Goal: Check status: Check status

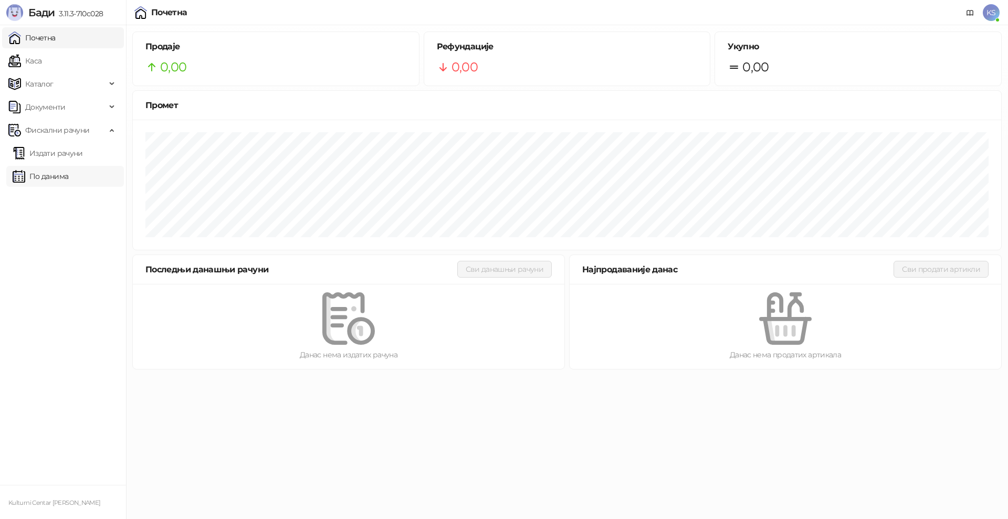
click at [68, 178] on link "По данима" at bounding box center [41, 176] width 56 height 21
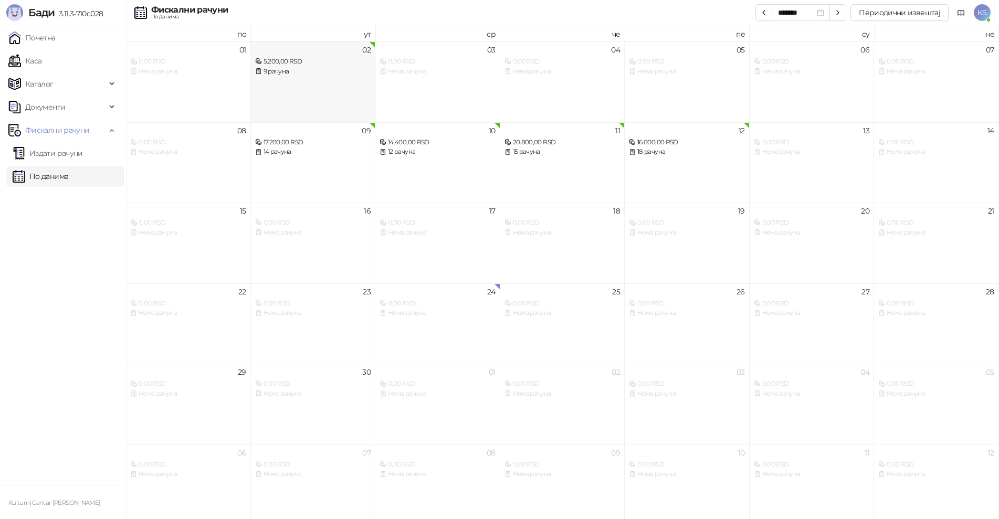
click at [312, 87] on div "02 5.200,00 RSD 9 рачуна" at bounding box center [313, 81] width 125 height 81
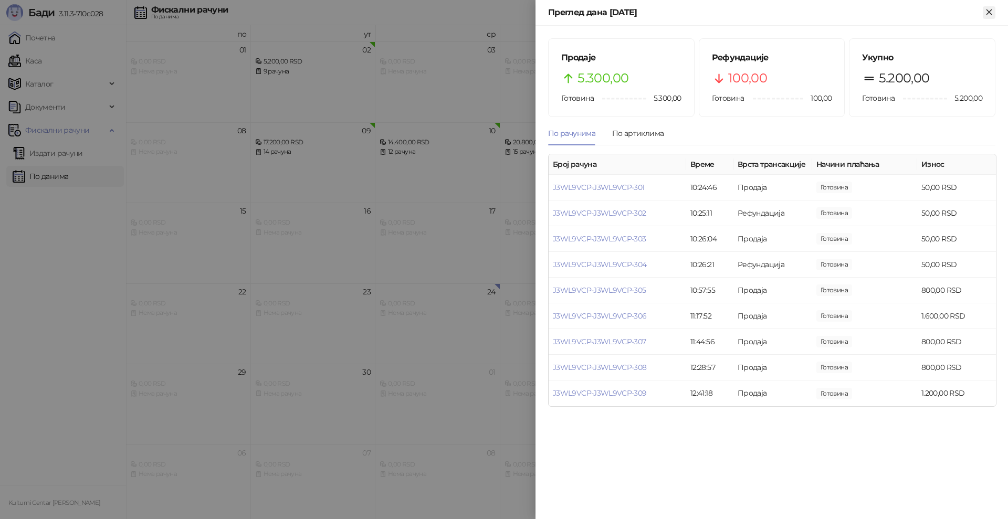
click at [987, 12] on icon "Close" at bounding box center [988, 11] width 9 height 9
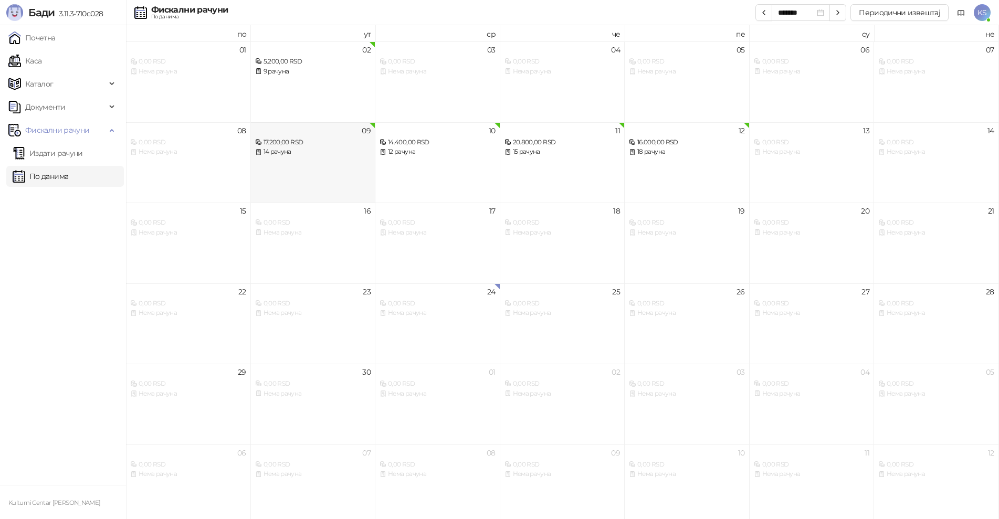
click at [324, 166] on div "09 17.200,00 RSD 14 рачуна" at bounding box center [313, 162] width 125 height 81
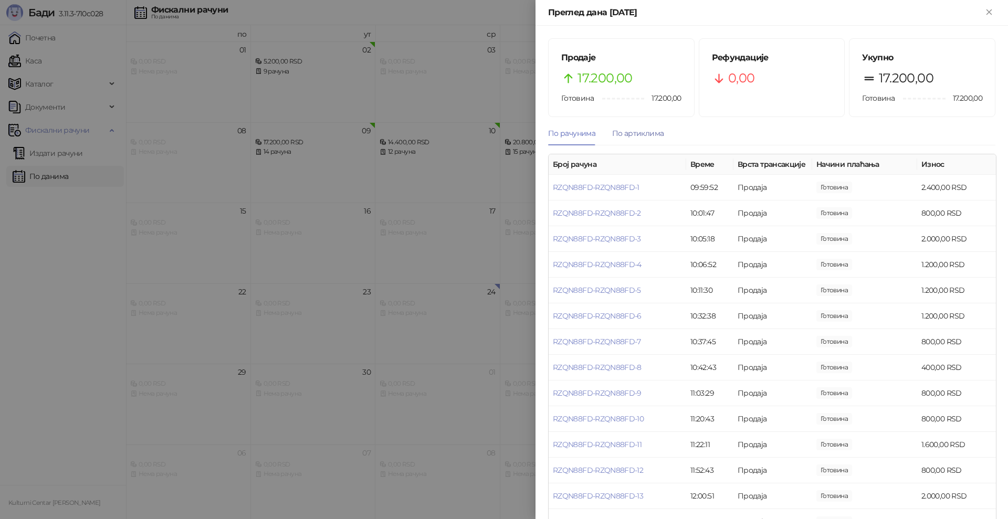
click at [639, 130] on div "По артиклима" at bounding box center [637, 134] width 51 height 12
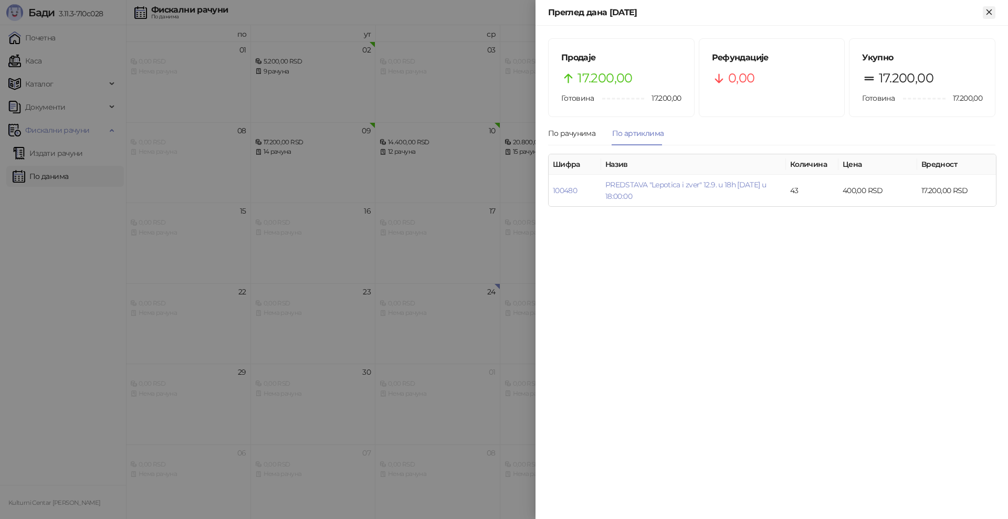
click at [988, 12] on icon "Close" at bounding box center [988, 11] width 9 height 9
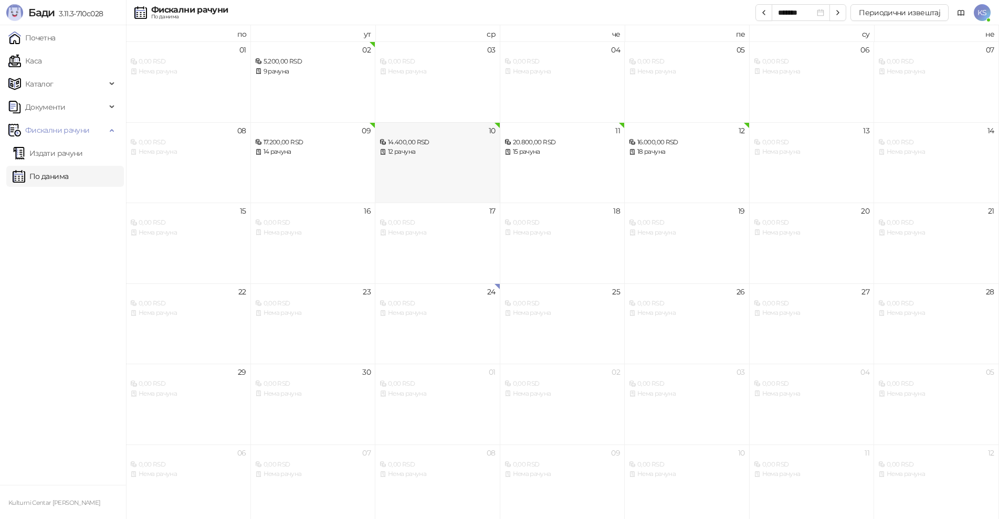
click at [460, 146] on div "14.400,00 RSD" at bounding box center [437, 142] width 116 height 10
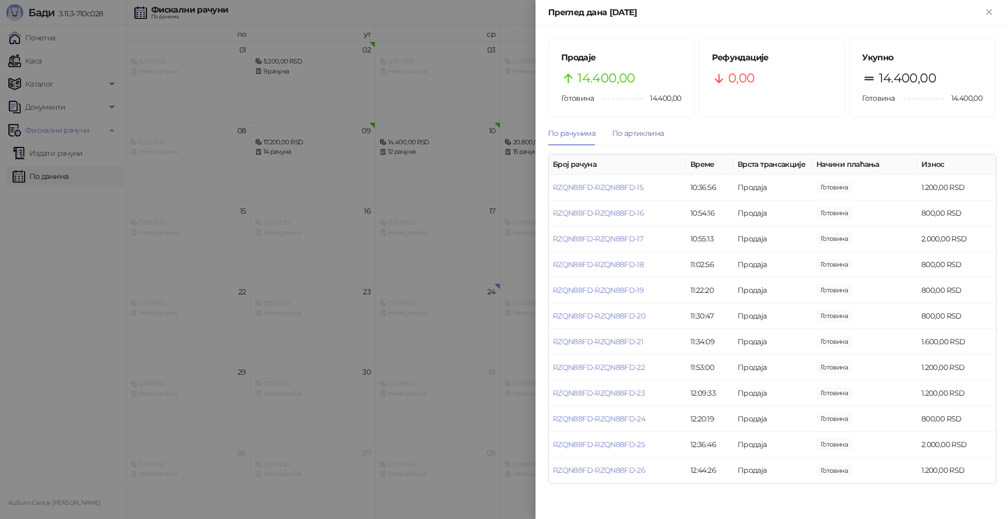
click at [652, 135] on div "По артиклима" at bounding box center [637, 134] width 51 height 12
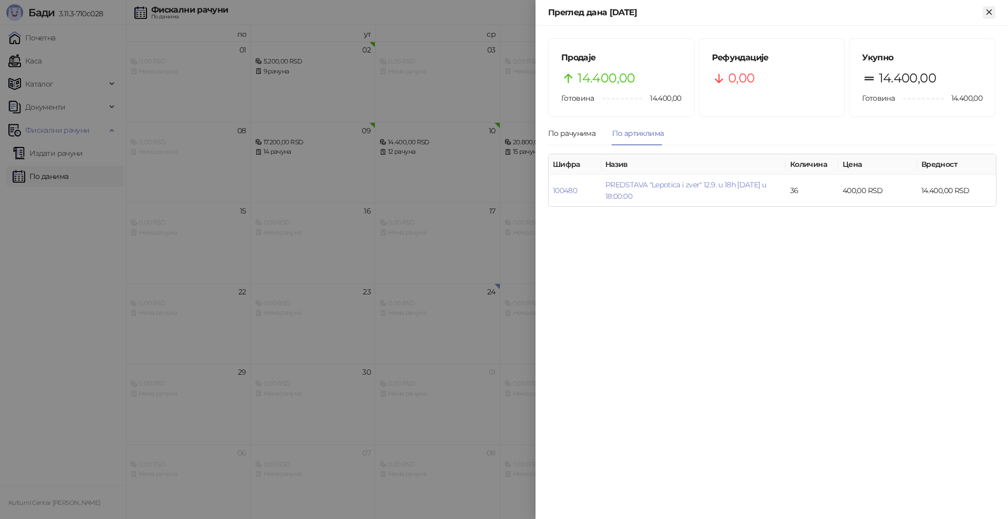
click at [987, 12] on icon "Close" at bounding box center [988, 11] width 9 height 9
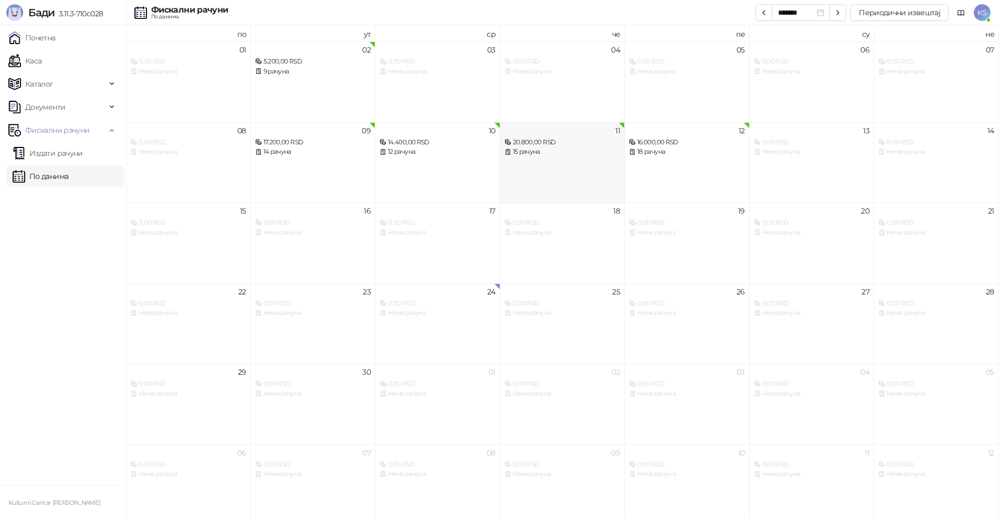
click at [541, 161] on div "11 20.800,00 RSD 15 рачуна" at bounding box center [562, 162] width 125 height 81
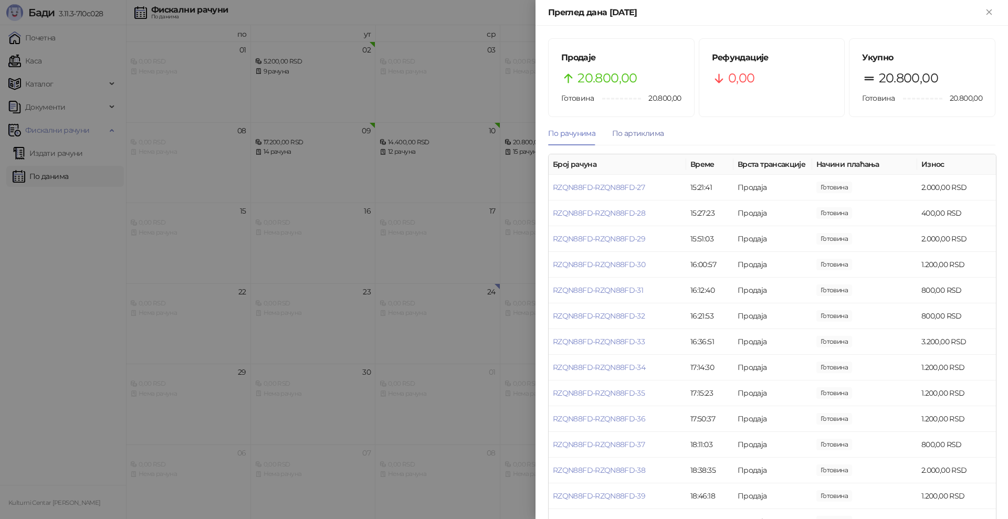
click at [619, 133] on div "По артиклима" at bounding box center [637, 134] width 51 height 12
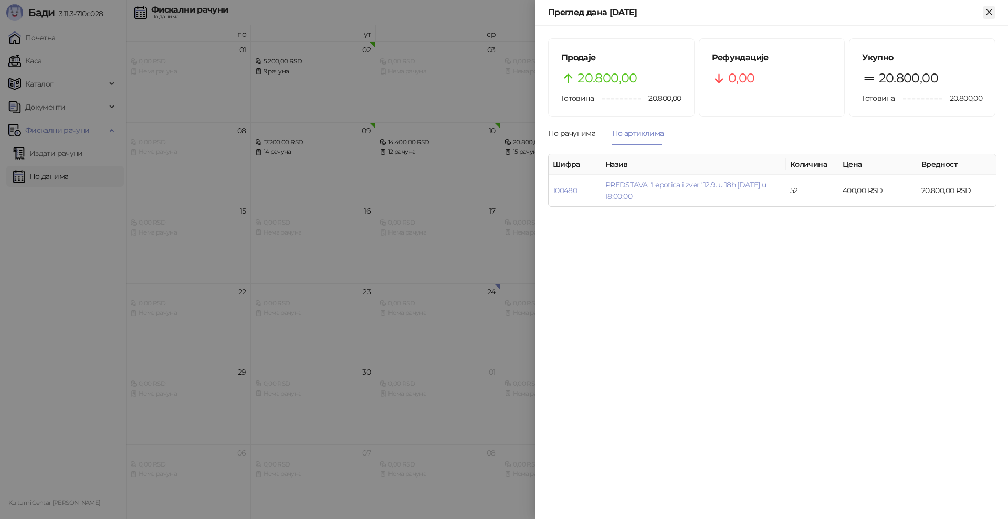
click at [986, 9] on icon "Close" at bounding box center [988, 11] width 9 height 9
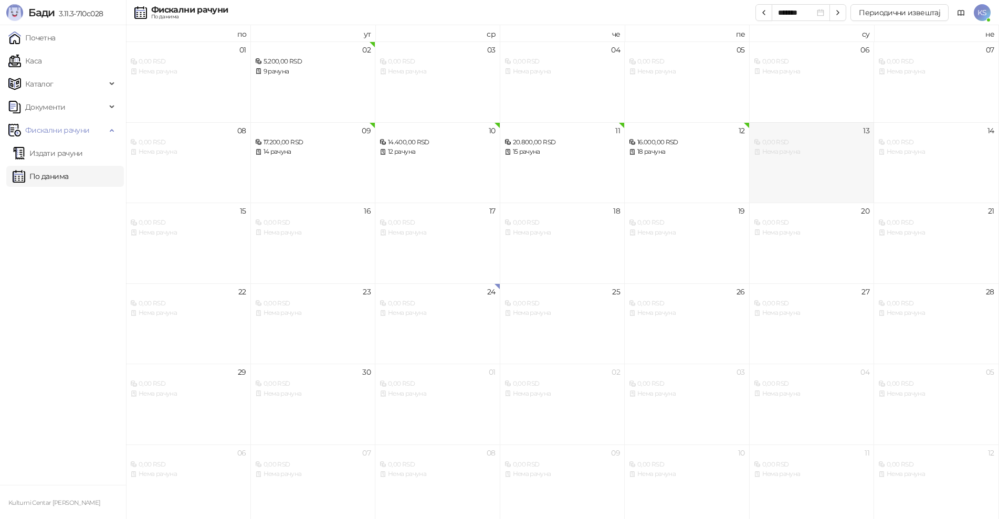
click at [764, 154] on div "Нема рачуна" at bounding box center [812, 152] width 116 height 10
click at [705, 162] on div "12 16.000,00 RSD 18 рачуна" at bounding box center [687, 162] width 125 height 81
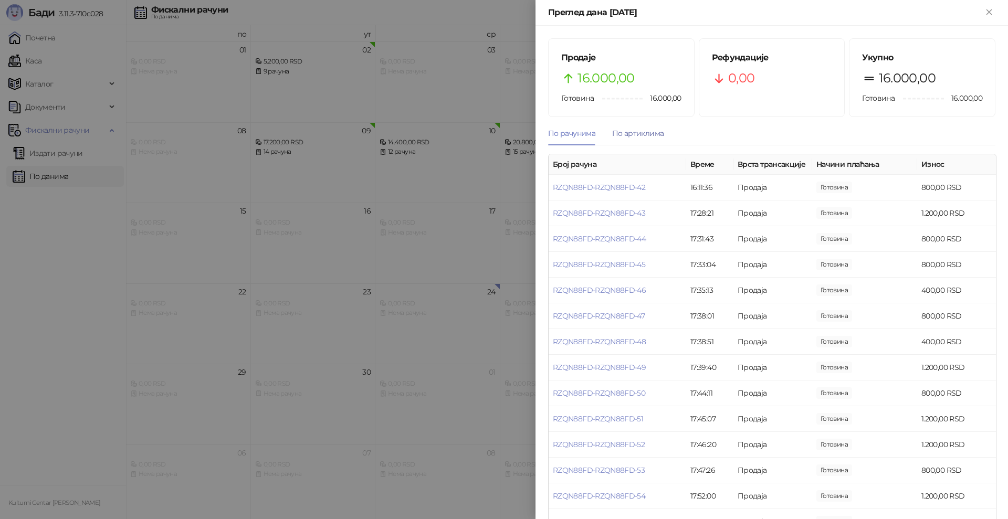
click at [661, 131] on div "По артиклима" at bounding box center [637, 134] width 51 height 12
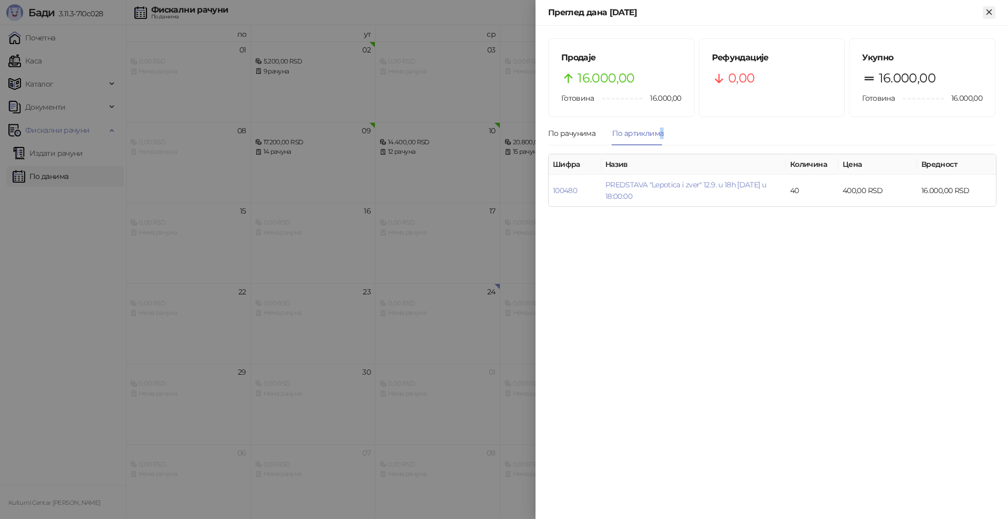
click at [989, 9] on icon "Close" at bounding box center [988, 11] width 9 height 9
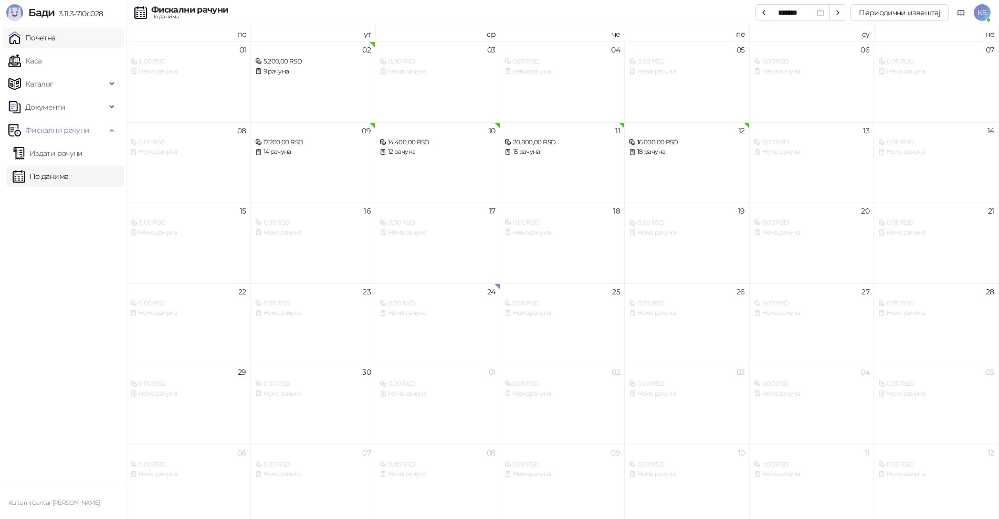
click at [56, 38] on link "Почетна" at bounding box center [31, 37] width 47 height 21
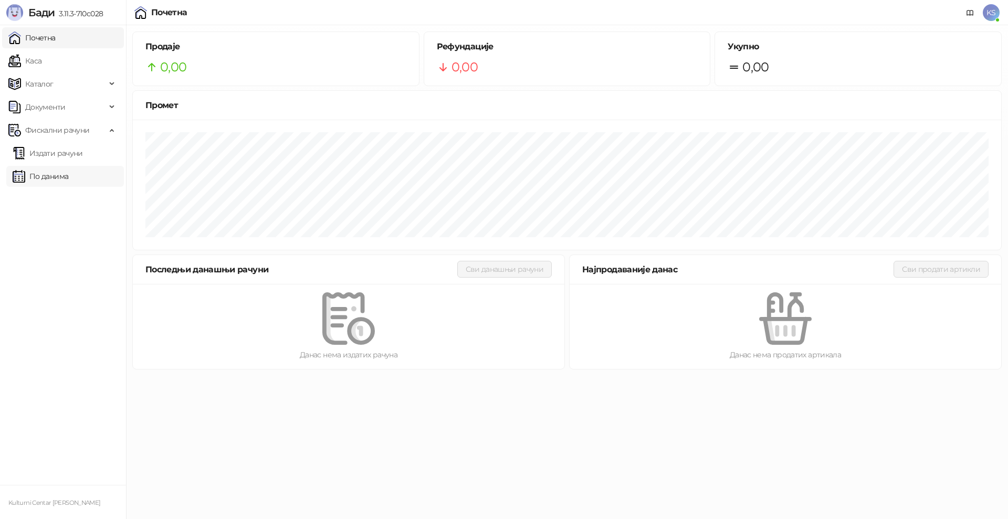
click at [57, 179] on link "По данима" at bounding box center [41, 176] width 56 height 21
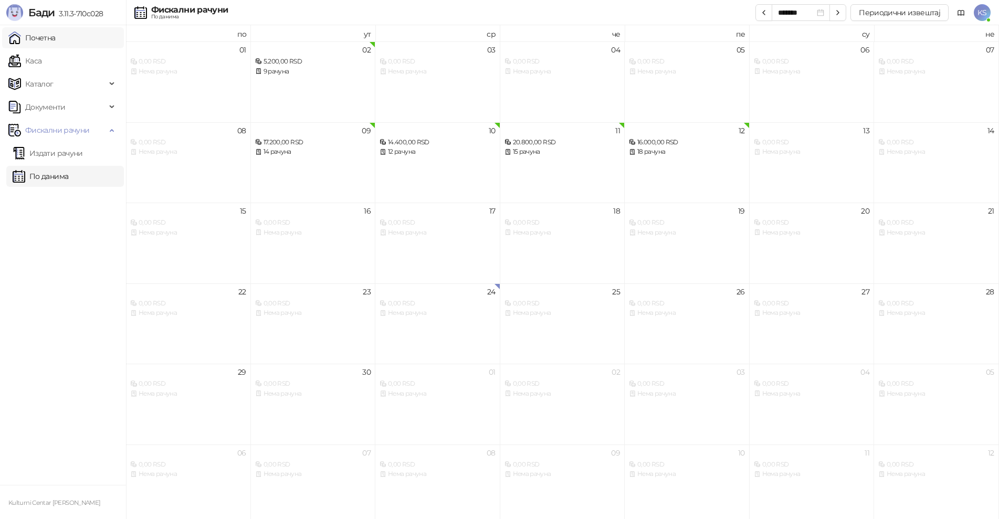
click at [50, 43] on link "Почетна" at bounding box center [31, 37] width 47 height 21
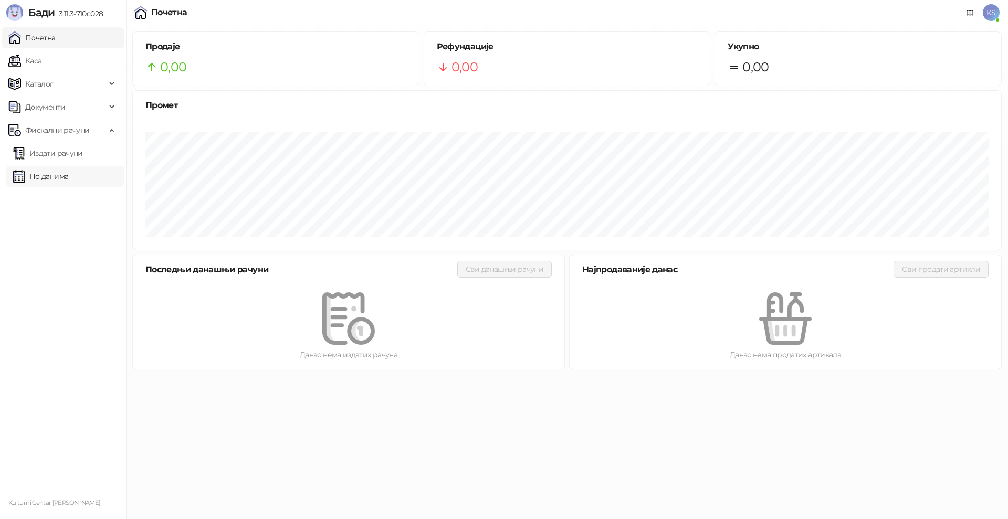
click at [54, 179] on link "По данима" at bounding box center [41, 176] width 56 height 21
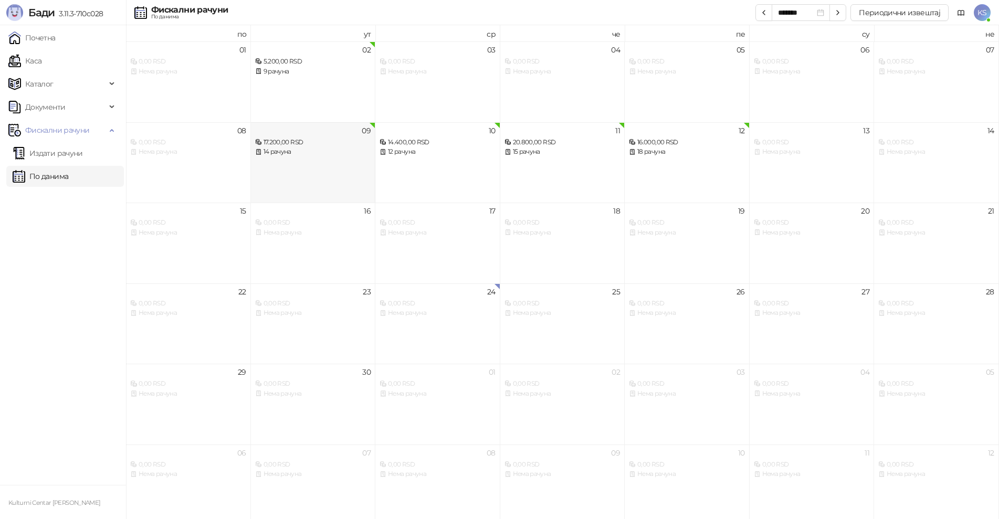
click at [319, 168] on div "09 17.200,00 RSD 14 рачуна" at bounding box center [313, 162] width 125 height 81
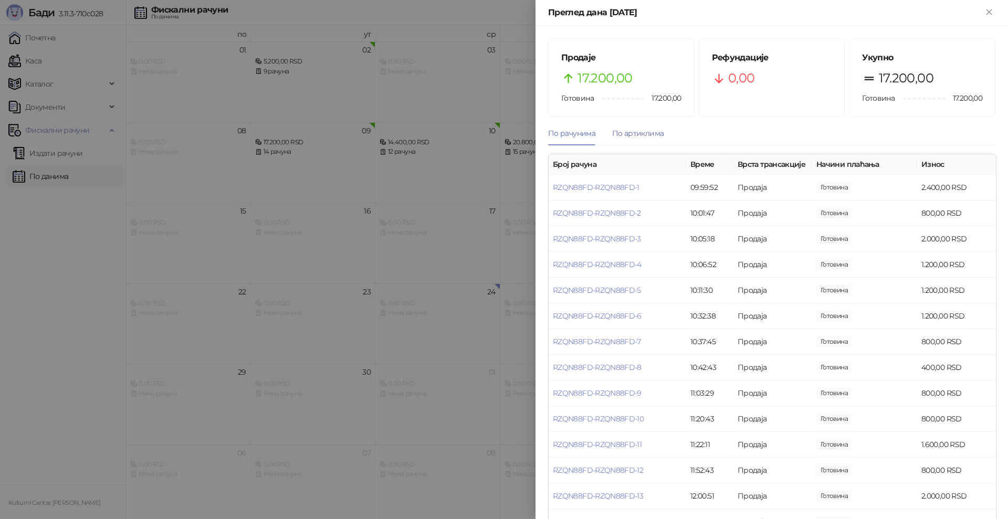
click at [653, 135] on div "По артиклима" at bounding box center [637, 134] width 51 height 12
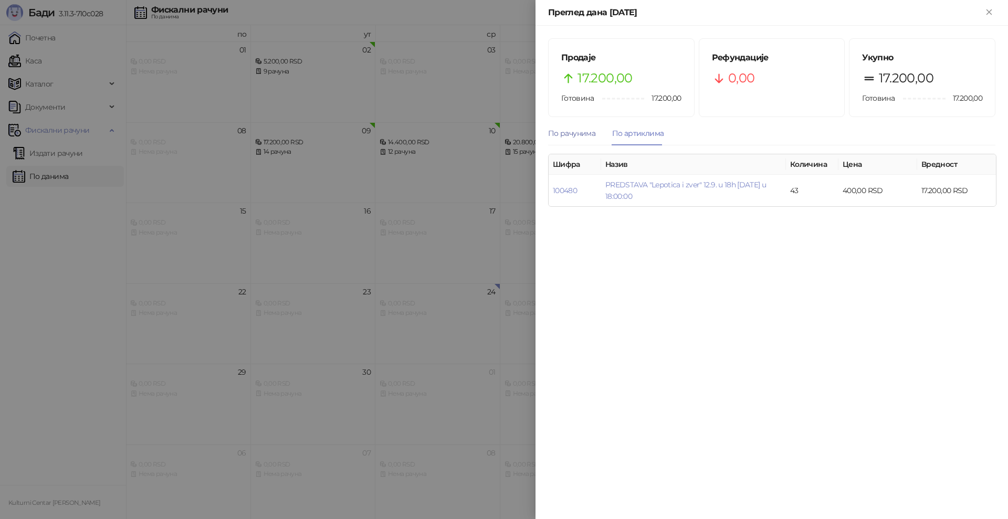
click at [578, 136] on div "По рачунима" at bounding box center [571, 134] width 47 height 12
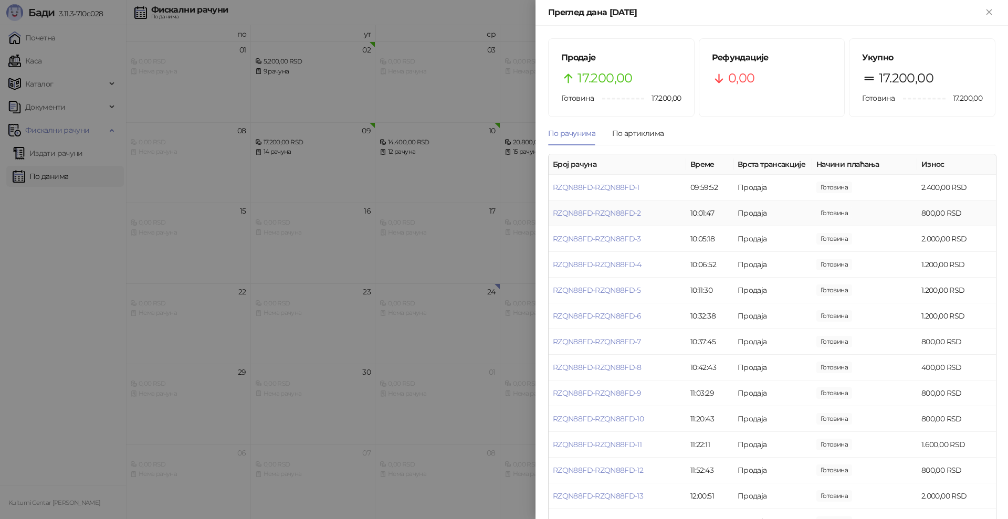
scroll to position [29, 0]
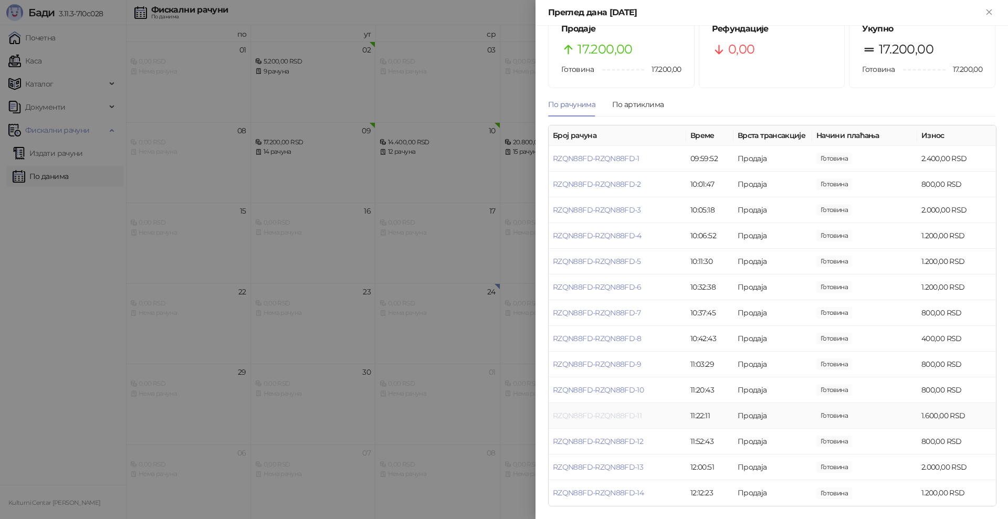
click at [618, 416] on link "RZQN88FD-RZQN88FD-11" at bounding box center [597, 415] width 89 height 9
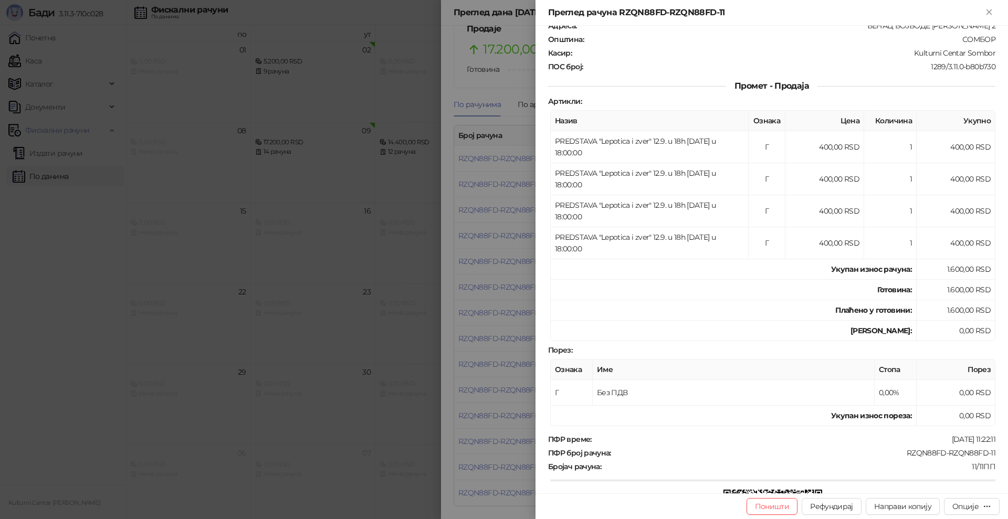
scroll to position [105, 0]
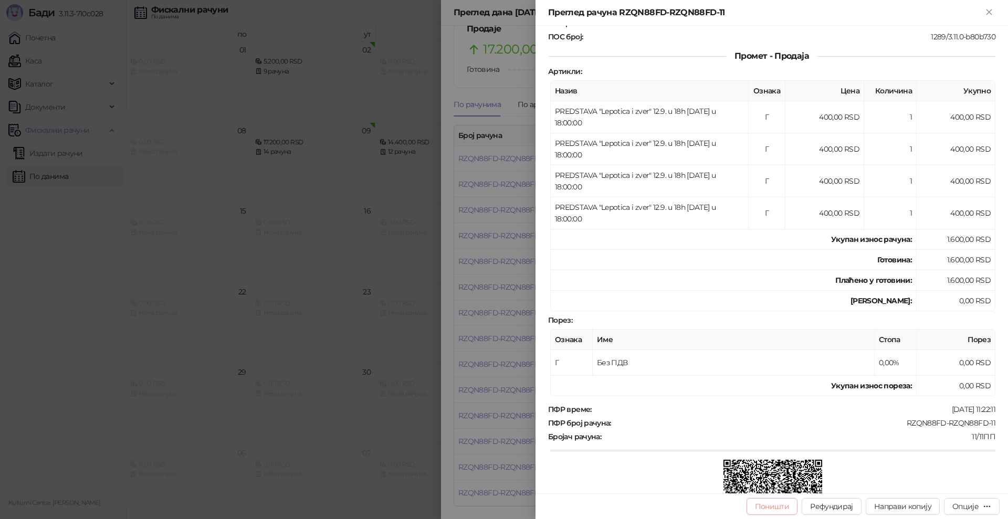
click at [771, 509] on button "Поништи" at bounding box center [771, 506] width 51 height 17
type input "**********"
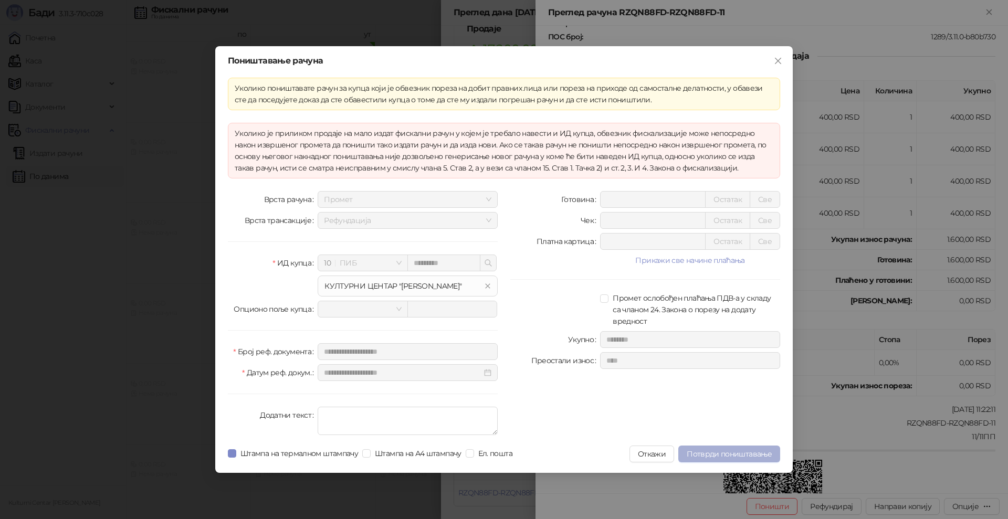
click at [718, 455] on span "Потврди поништавање" at bounding box center [728, 453] width 85 height 9
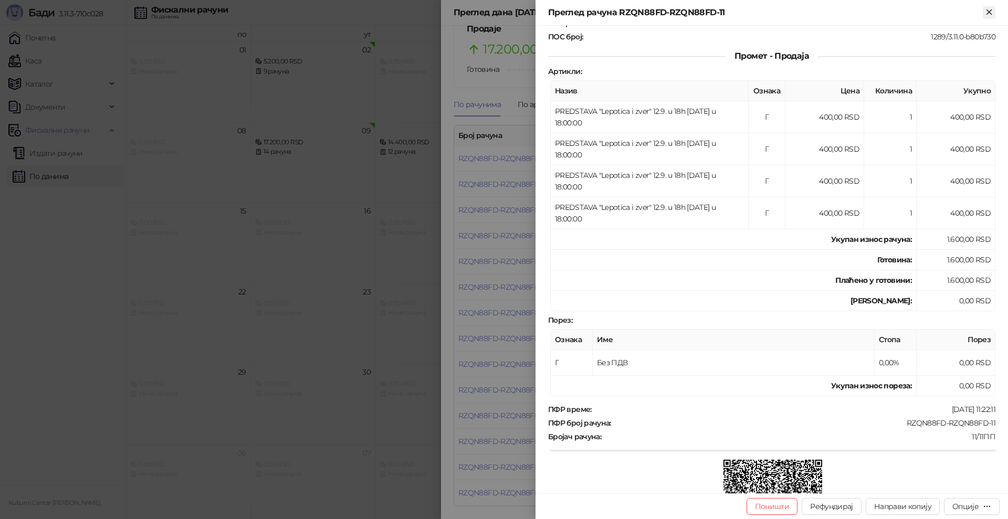
click at [989, 14] on icon "Close" at bounding box center [988, 11] width 9 height 9
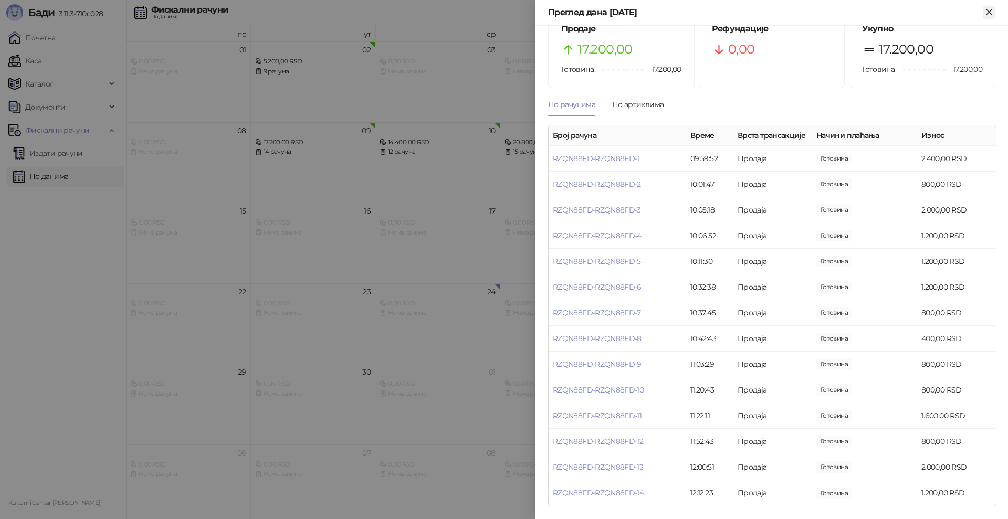
click at [984, 10] on icon "Close" at bounding box center [988, 11] width 9 height 9
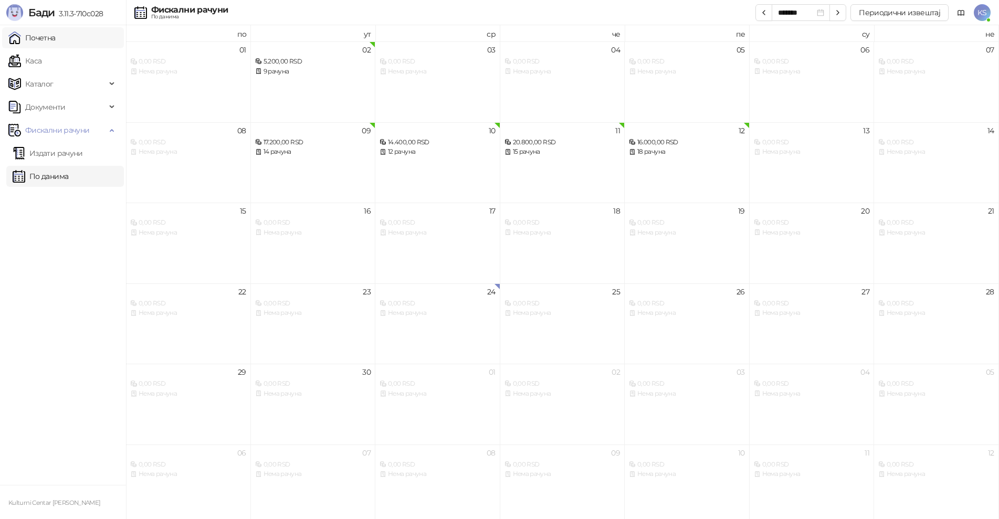
click at [56, 39] on link "Почетна" at bounding box center [31, 37] width 47 height 21
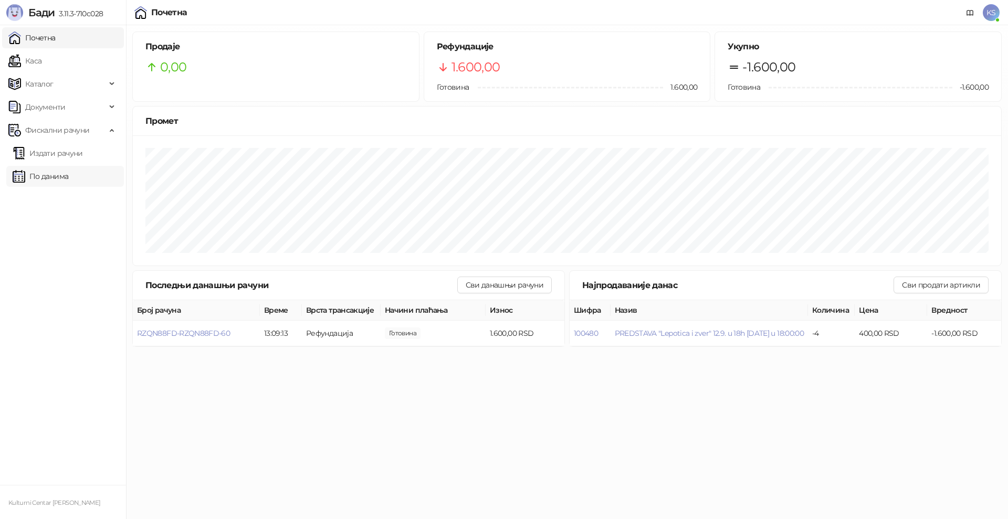
click at [48, 182] on link "По данима" at bounding box center [41, 176] width 56 height 21
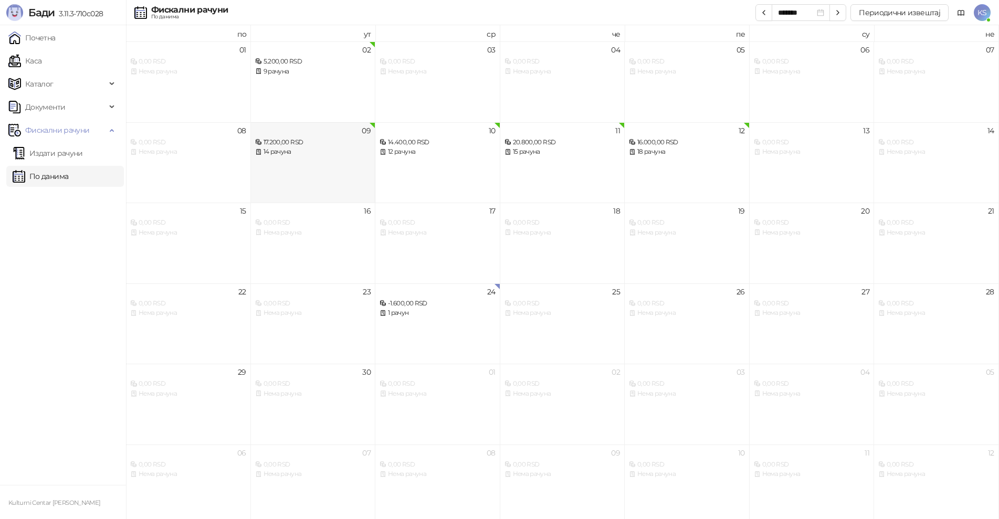
click at [294, 161] on div "09 17.200,00 RSD 14 рачуна" at bounding box center [313, 162] width 125 height 81
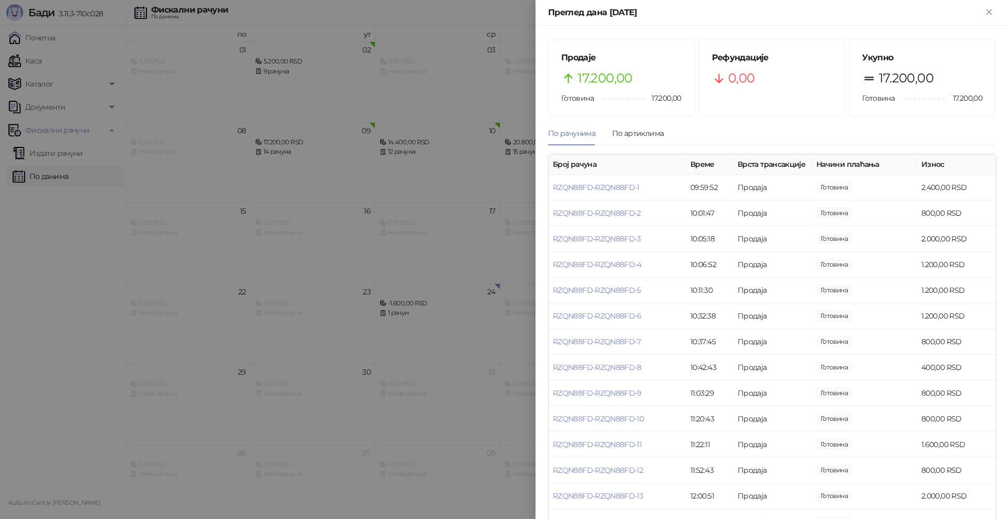
click at [995, 12] on div "Преглед дана [DATE]" at bounding box center [771, 13] width 472 height 26
click at [988, 14] on icon "Close" at bounding box center [988, 11] width 9 height 9
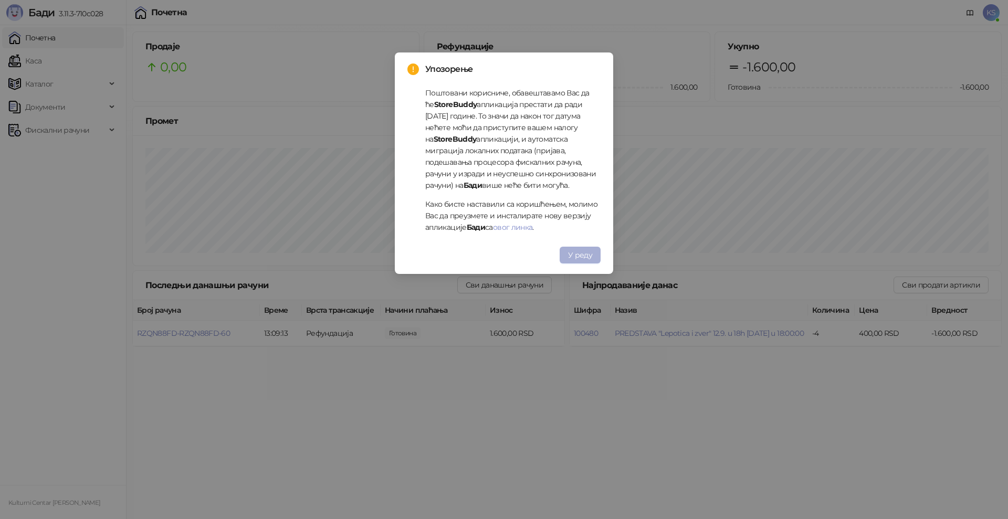
click at [575, 259] on span "У реду" at bounding box center [580, 254] width 24 height 9
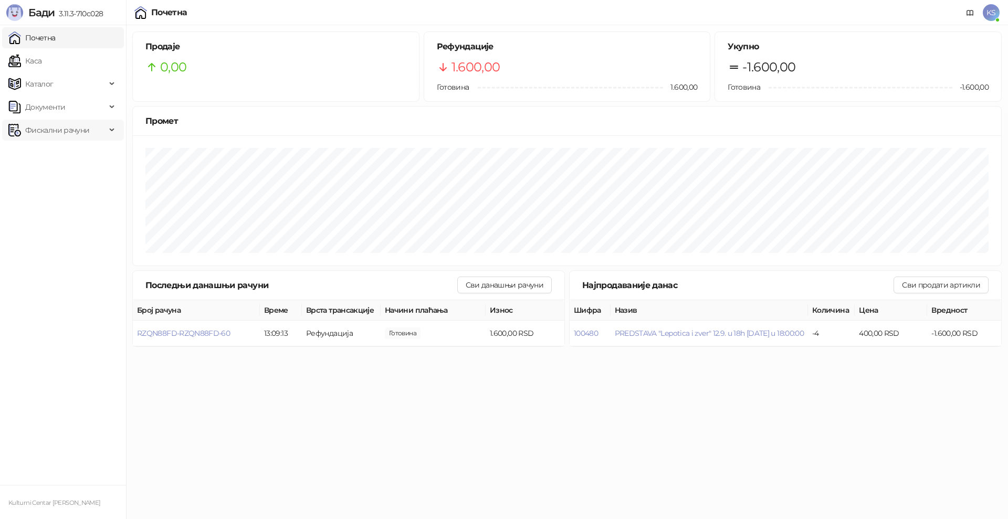
click at [50, 133] on span "Фискални рачуни" at bounding box center [57, 130] width 64 height 21
click at [54, 176] on link "По данима" at bounding box center [41, 176] width 56 height 21
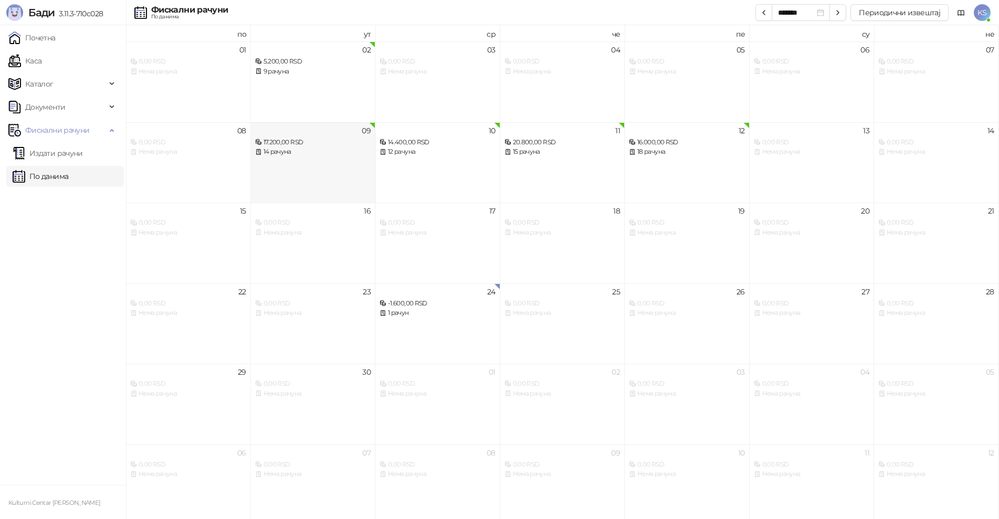
click at [324, 152] on div "14 рачуна" at bounding box center [313, 152] width 116 height 10
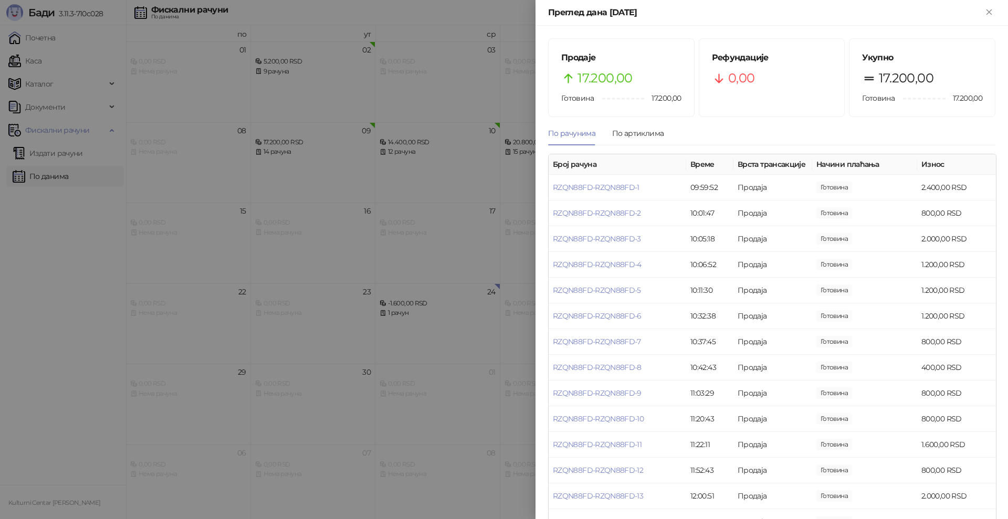
click at [979, 16] on div "Преглед дана [DATE]" at bounding box center [771, 12] width 447 height 13
click at [989, 11] on icon "Close" at bounding box center [988, 11] width 9 height 9
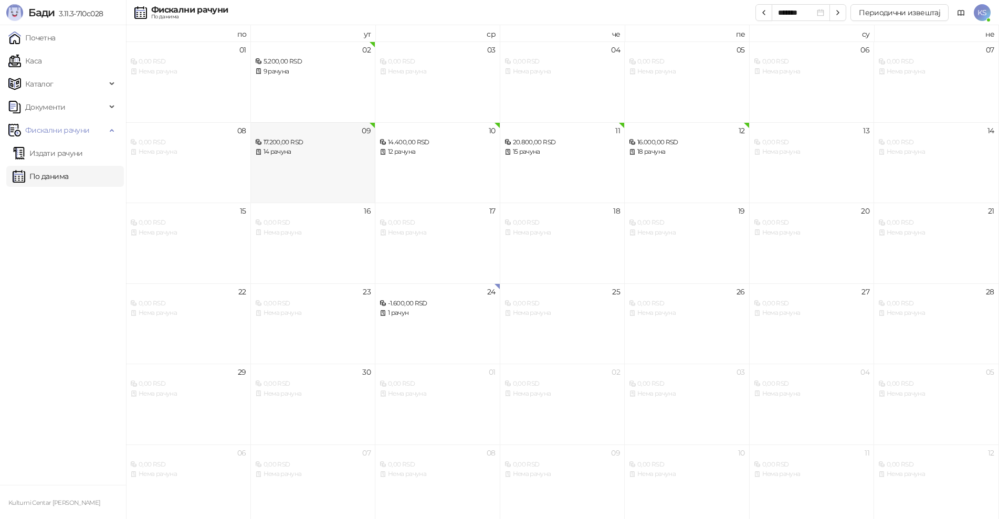
click at [338, 144] on div "17.200,00 RSD" at bounding box center [313, 142] width 116 height 10
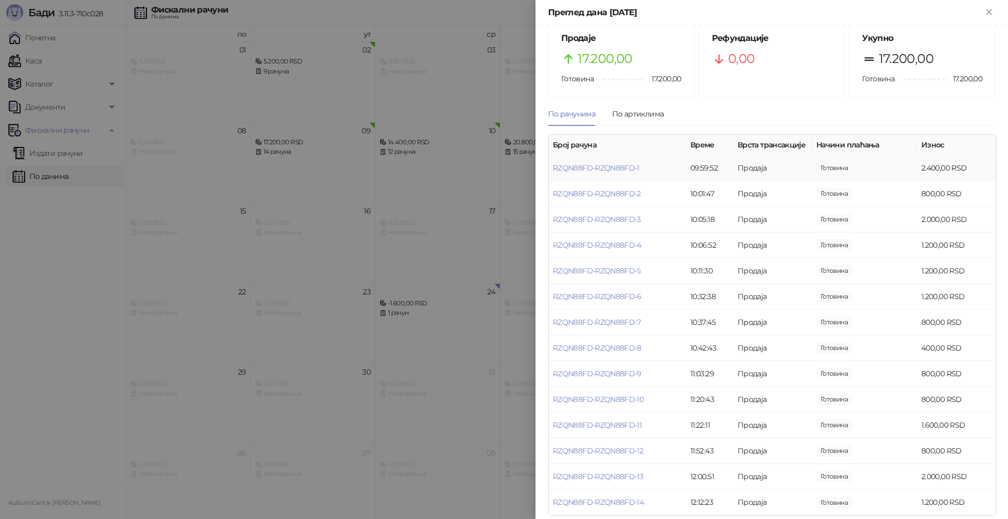
scroll to position [29, 0]
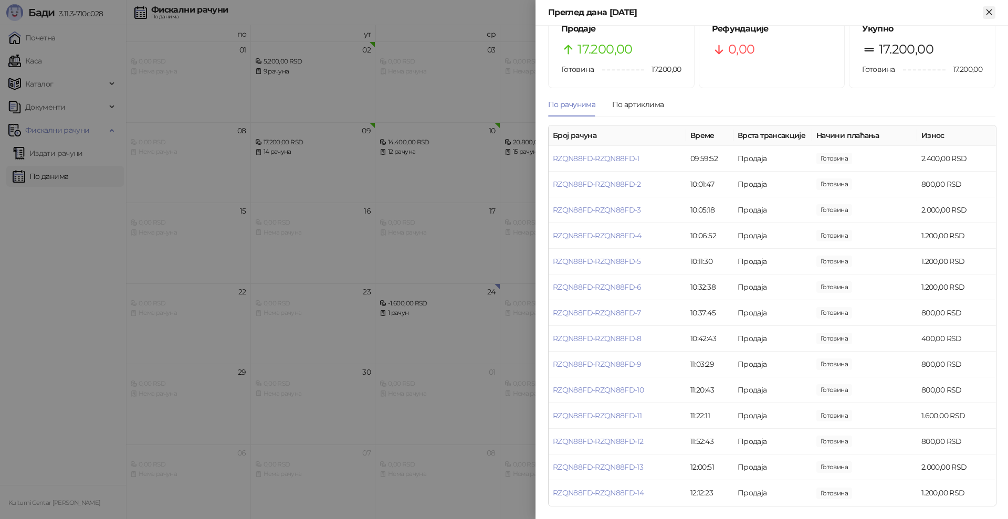
click at [985, 7] on icon "Close" at bounding box center [988, 11] width 9 height 9
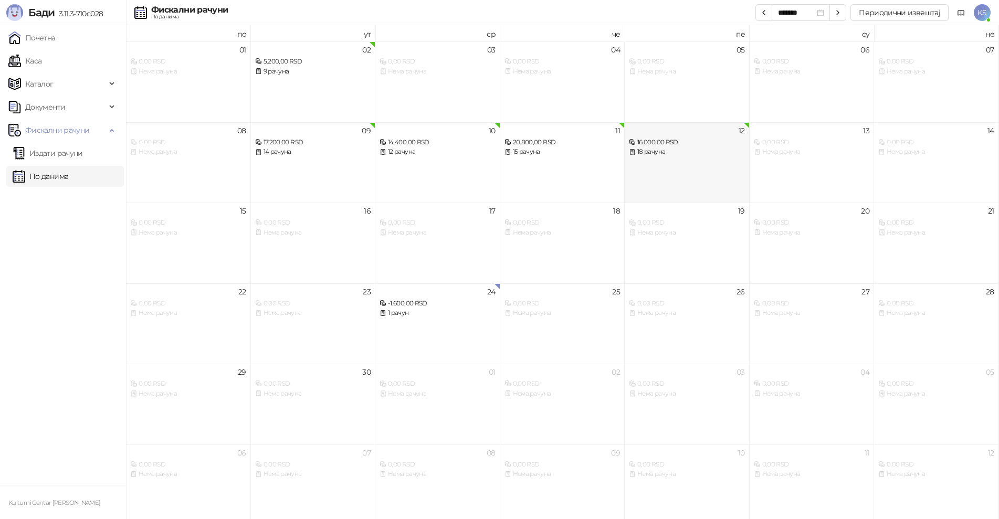
click at [650, 156] on div "18 рачуна" at bounding box center [687, 152] width 116 height 10
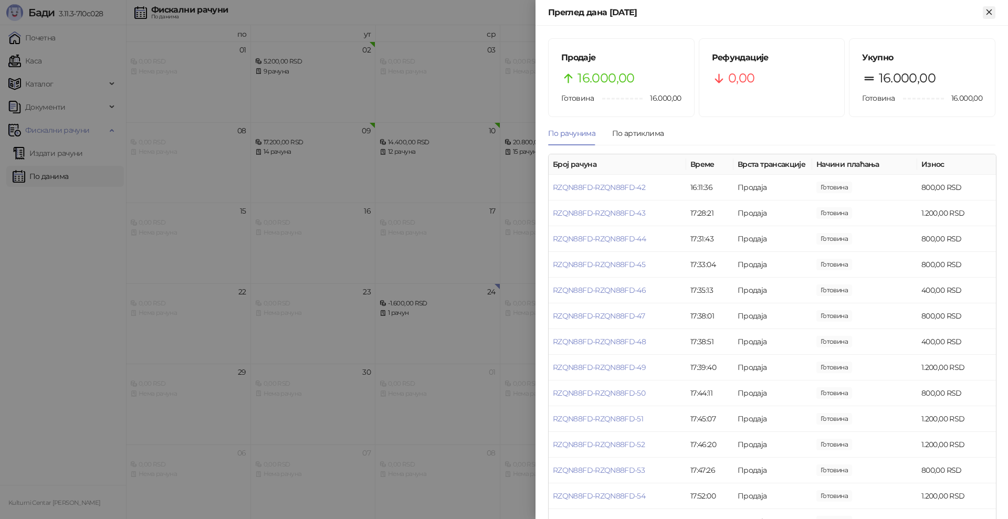
drag, startPoint x: 991, startPoint y: 9, endPoint x: 986, endPoint y: 11, distance: 5.5
click at [990, 9] on icon "Close" at bounding box center [988, 11] width 9 height 9
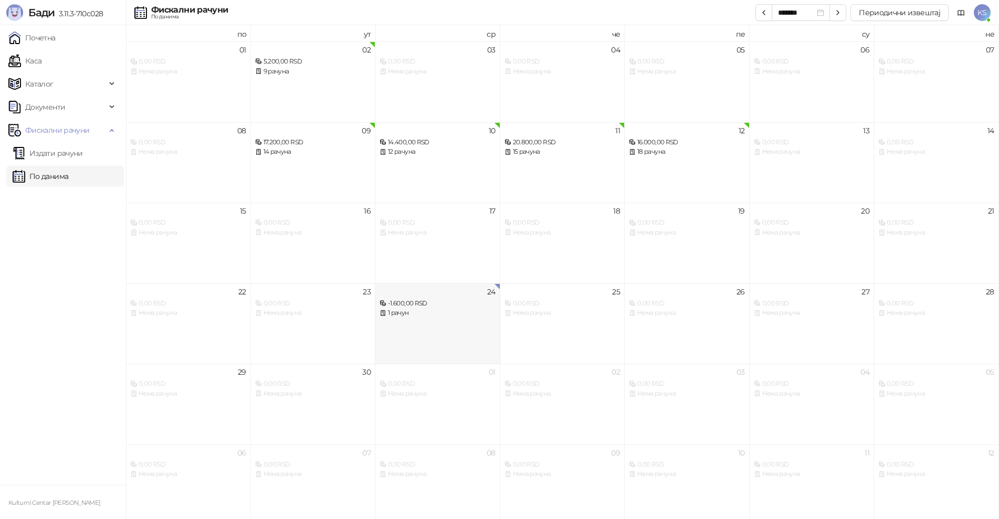
click at [443, 301] on div "-1.600,00 RSD" at bounding box center [437, 304] width 116 height 10
